Goal: Information Seeking & Learning: Learn about a topic

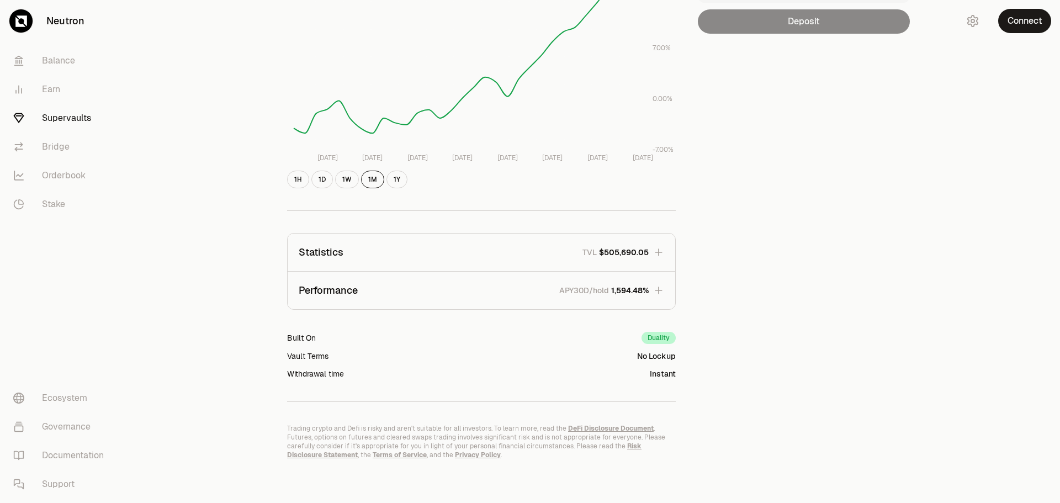
scroll to position [219, 0]
click at [44, 86] on link "Earn" at bounding box center [61, 89] width 115 height 29
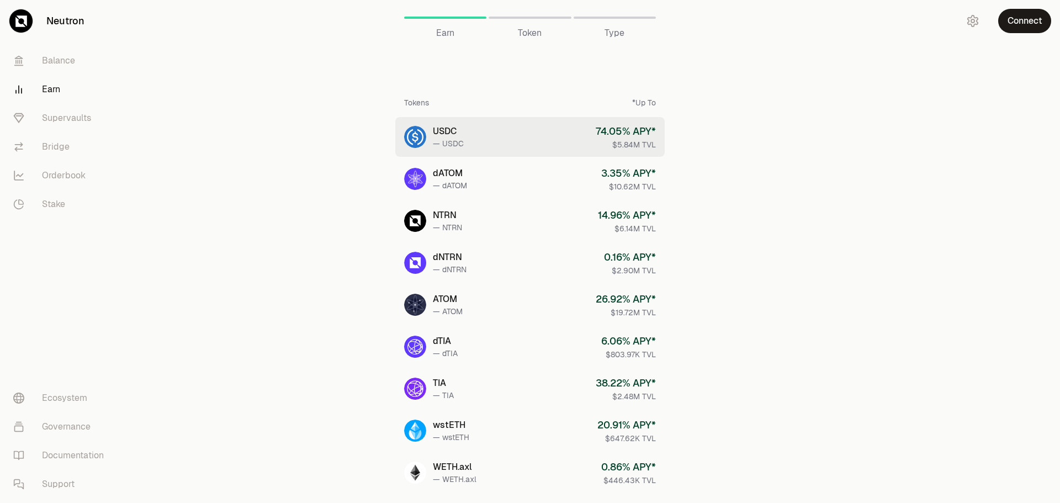
click at [503, 131] on link "USDC — USDC 74.05 % APY* $5.84M TVL" at bounding box center [529, 137] width 269 height 40
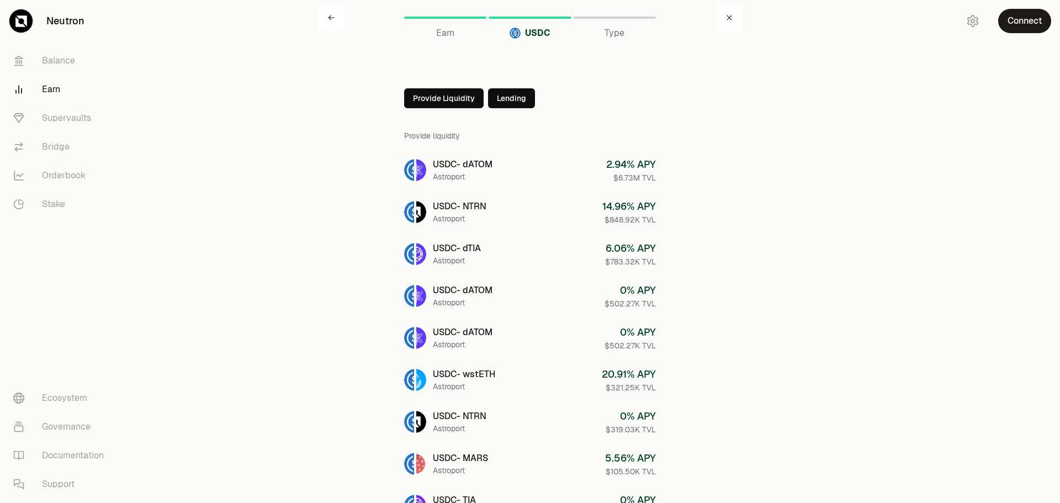
scroll to position [55, 0]
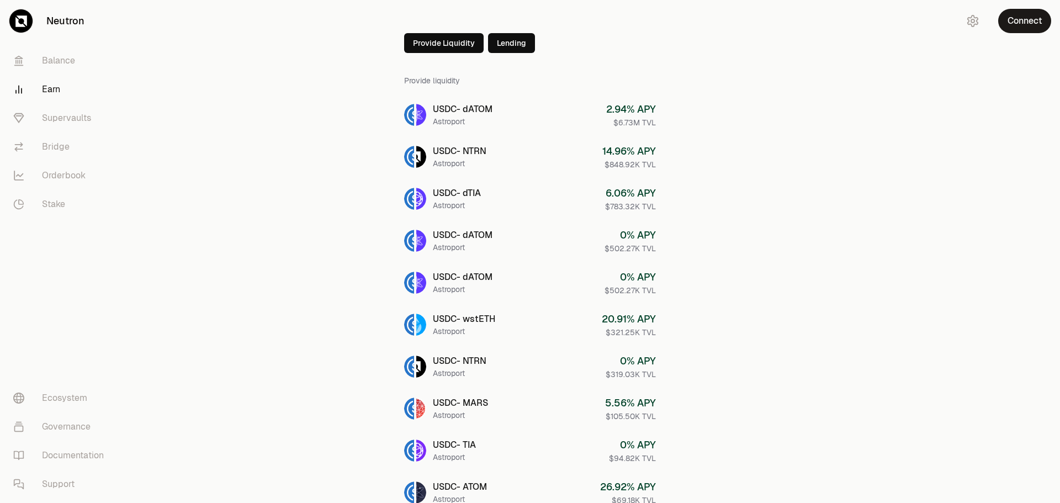
click at [818, 409] on main "USDC Earn USDC Type Provide Liquidity Lending Provide liquidity USDC - dATOM As…" at bounding box center [592, 375] width 936 height 861
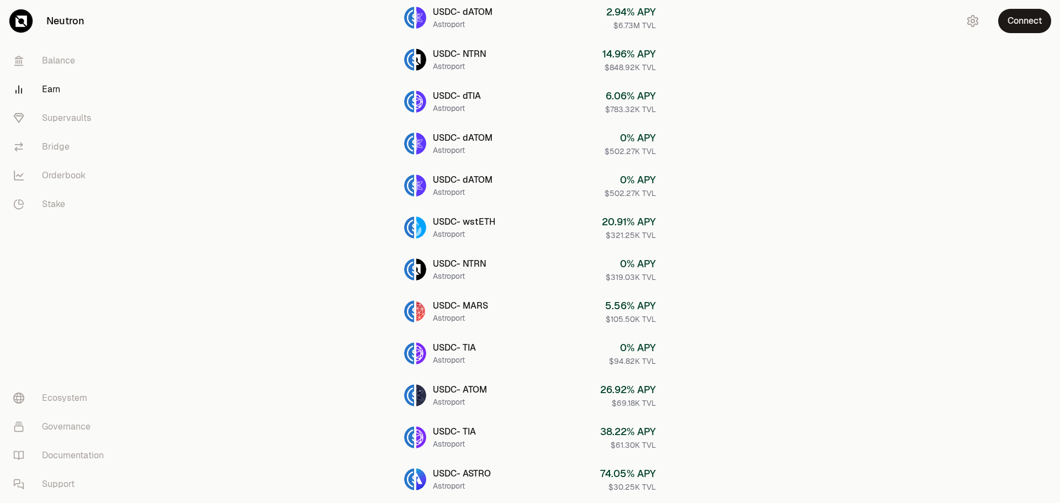
scroll to position [166, 0]
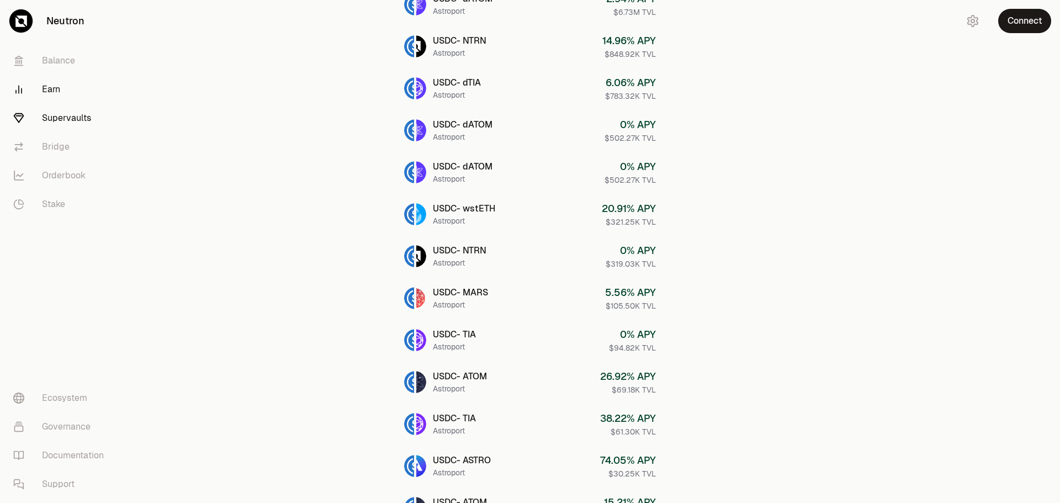
drag, startPoint x: 75, startPoint y: 114, endPoint x: 88, endPoint y: 108, distance: 14.9
click at [75, 114] on link "Supervaults" at bounding box center [61, 118] width 115 height 29
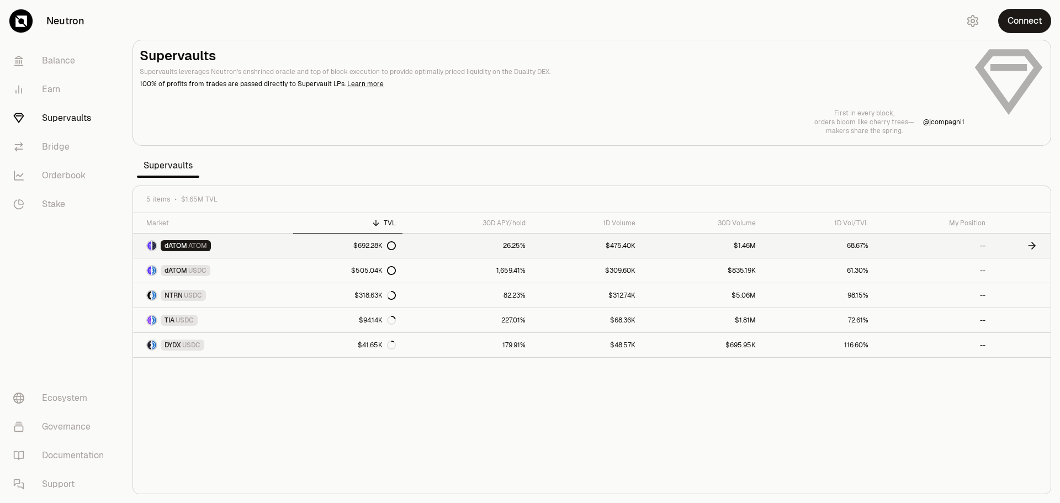
click at [613, 247] on link "$475.40K" at bounding box center [587, 246] width 110 height 24
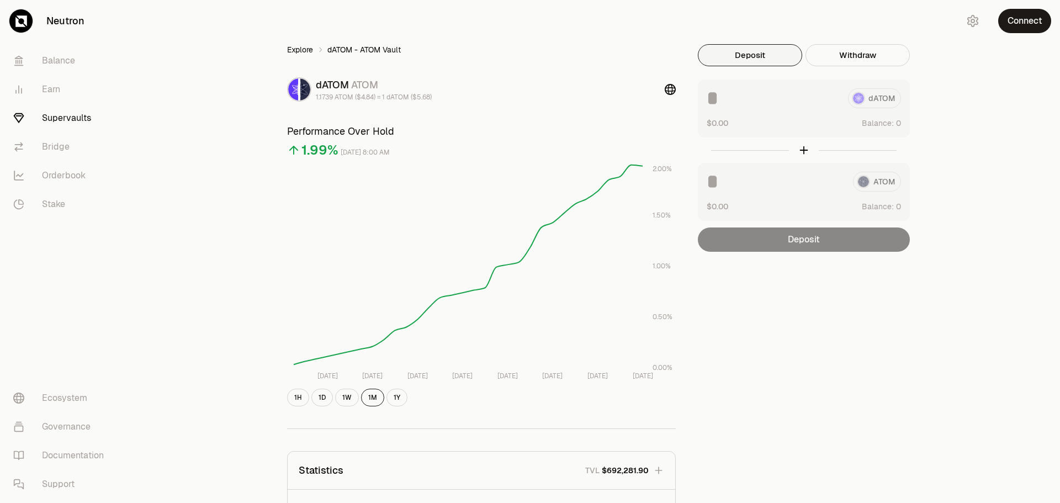
click at [296, 50] on link "Explore" at bounding box center [300, 49] width 26 height 11
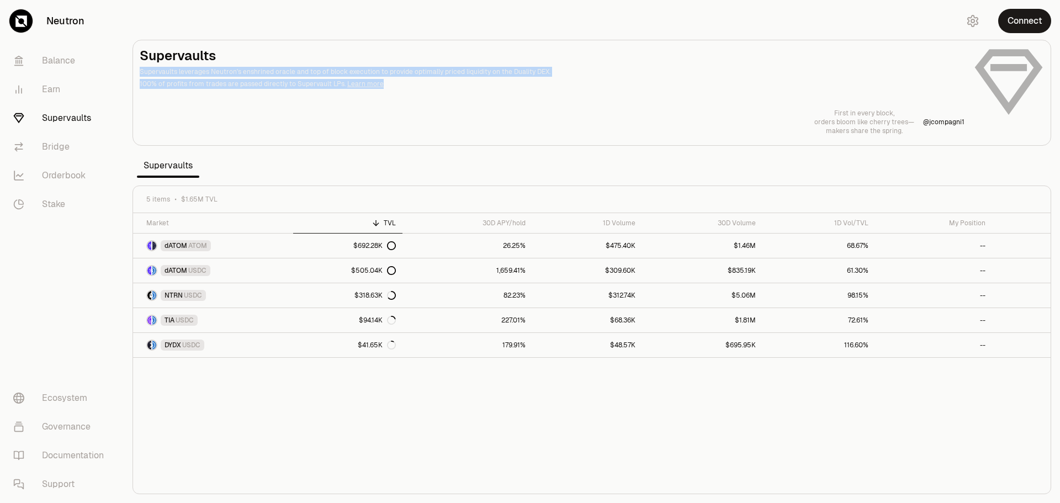
drag, startPoint x: 140, startPoint y: 67, endPoint x: 432, endPoint y: 81, distance: 291.8
click at [432, 81] on header "Supervaults Supervaults leverages Neutron's enshrined oracle and top of block e…" at bounding box center [552, 68] width 825 height 42
click at [374, 88] on div at bounding box center [374, 88] width 0 height 0
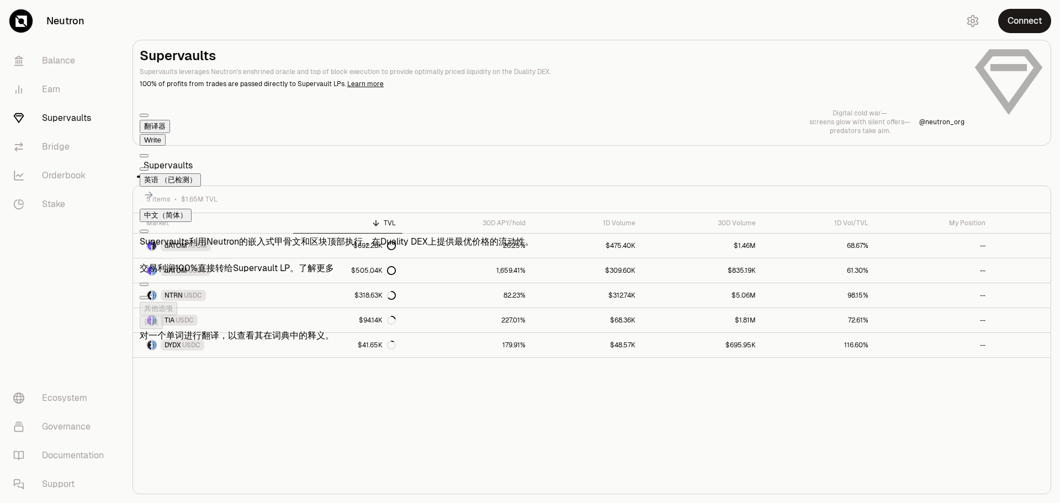
click at [476, 99] on div "Supervaults Supervaults leverages Neutron's enshrined oracle and top of block e…" at bounding box center [592, 91] width 904 height 88
